Goal: Information Seeking & Learning: Check status

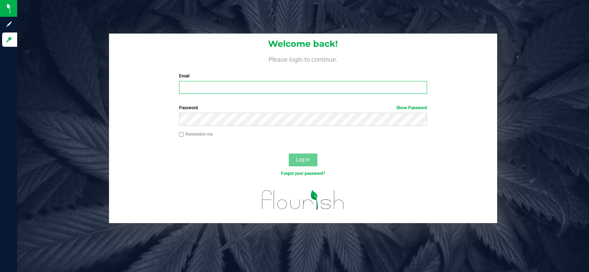
type input "[EMAIL_ADDRESS][DOMAIN_NAME]"
click at [249, 142] on div "Remember me" at bounding box center [303, 138] width 388 height 14
click at [298, 158] on span "Log In" at bounding box center [303, 160] width 14 height 6
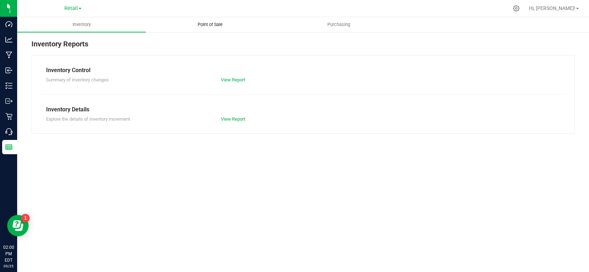
click at [215, 24] on span "Point of Sale" at bounding box center [210, 24] width 44 height 6
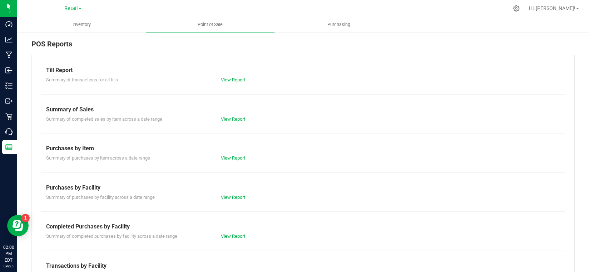
click at [231, 79] on link "View Report" at bounding box center [233, 79] width 24 height 5
